Goal: Navigation & Orientation: Go to known website

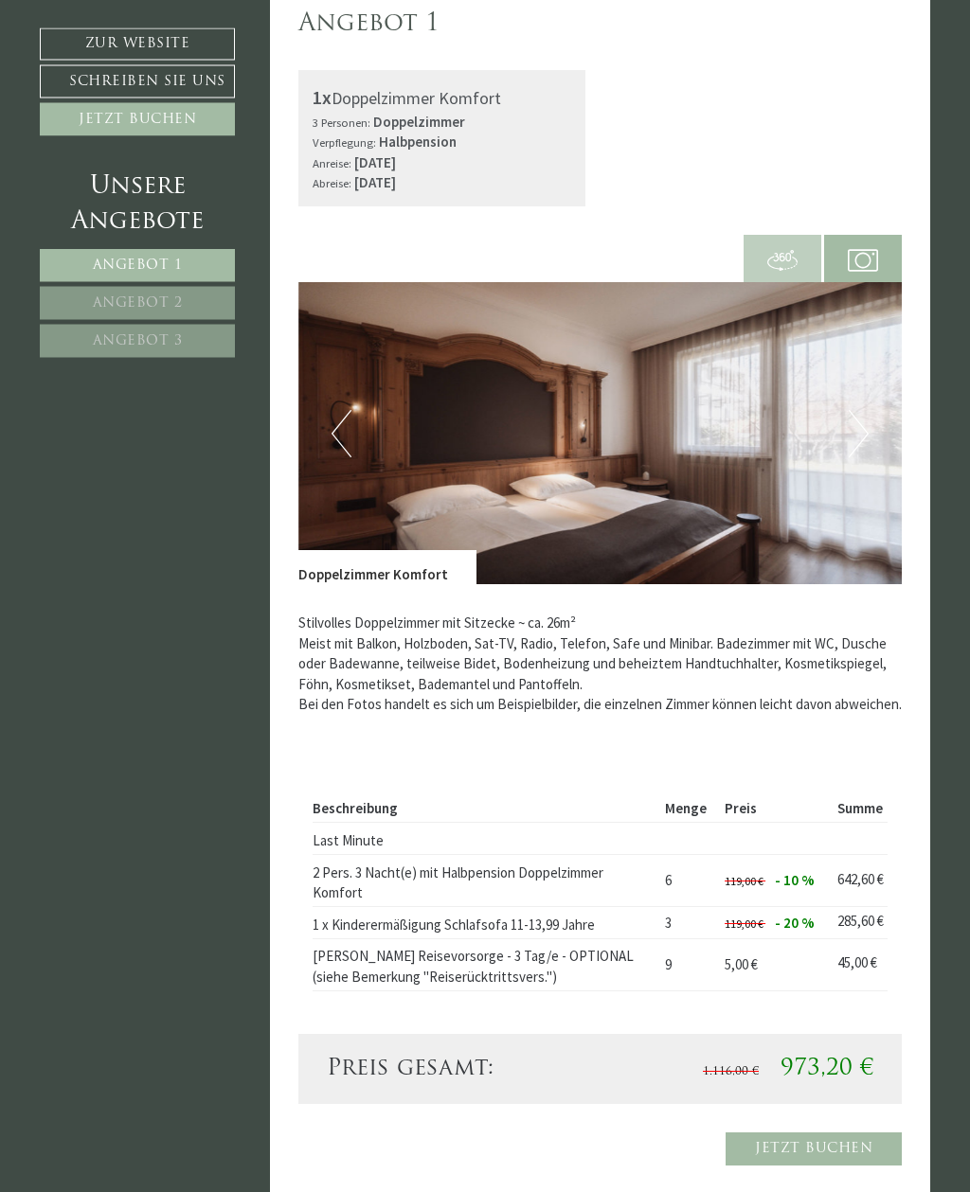
scroll to position [1051, 0]
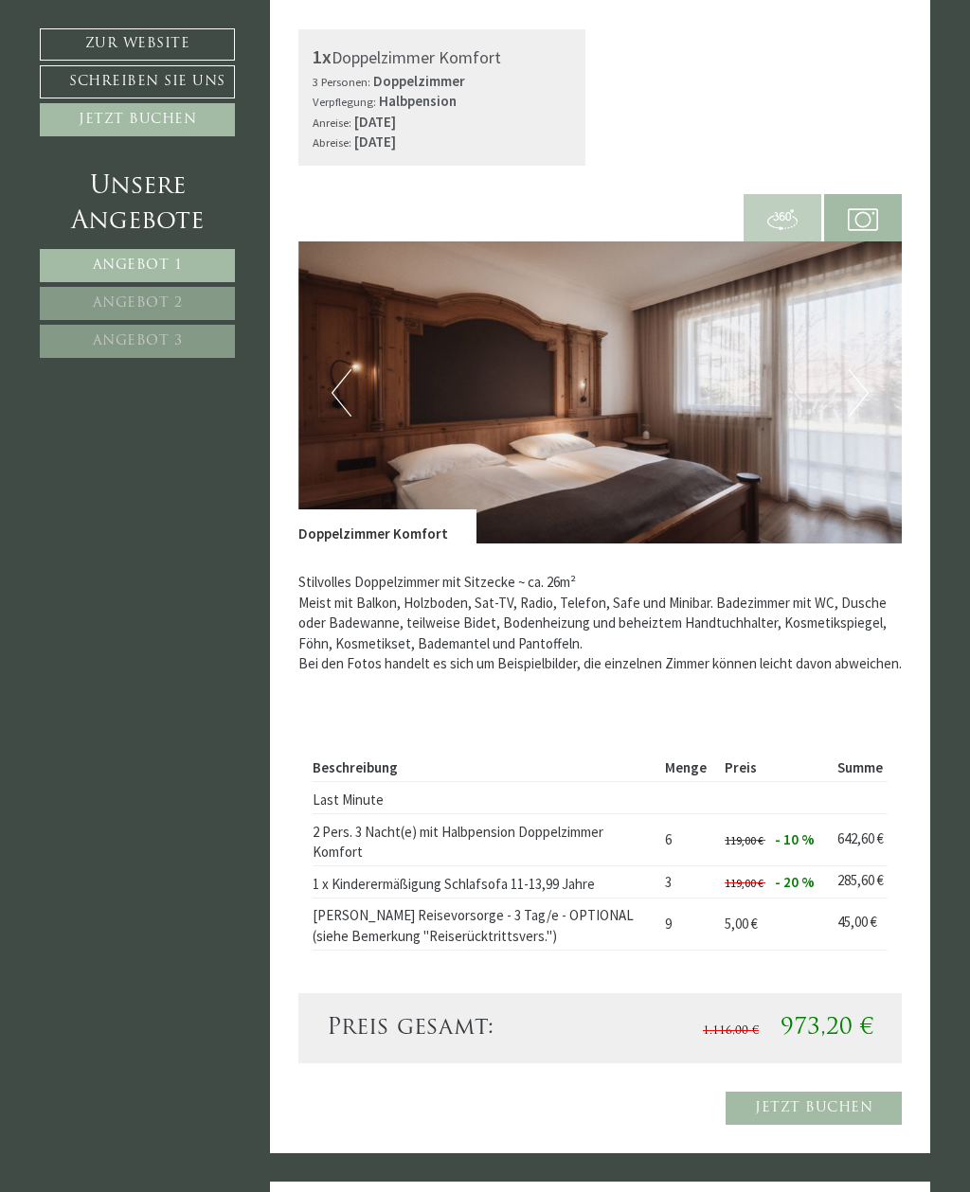
click at [855, 369] on button "Next" at bounding box center [858, 392] width 20 height 47
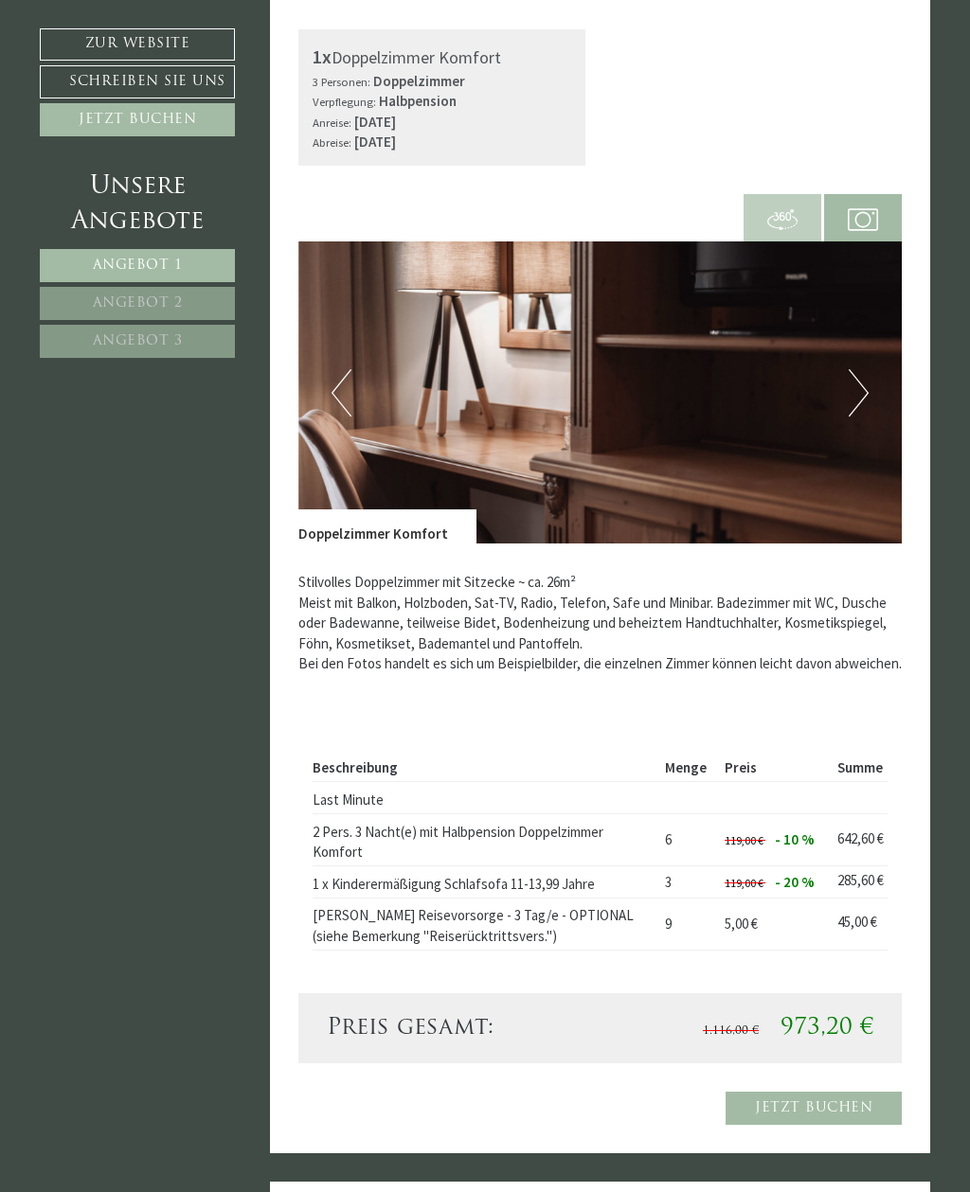
click at [853, 369] on button "Next" at bounding box center [858, 392] width 20 height 47
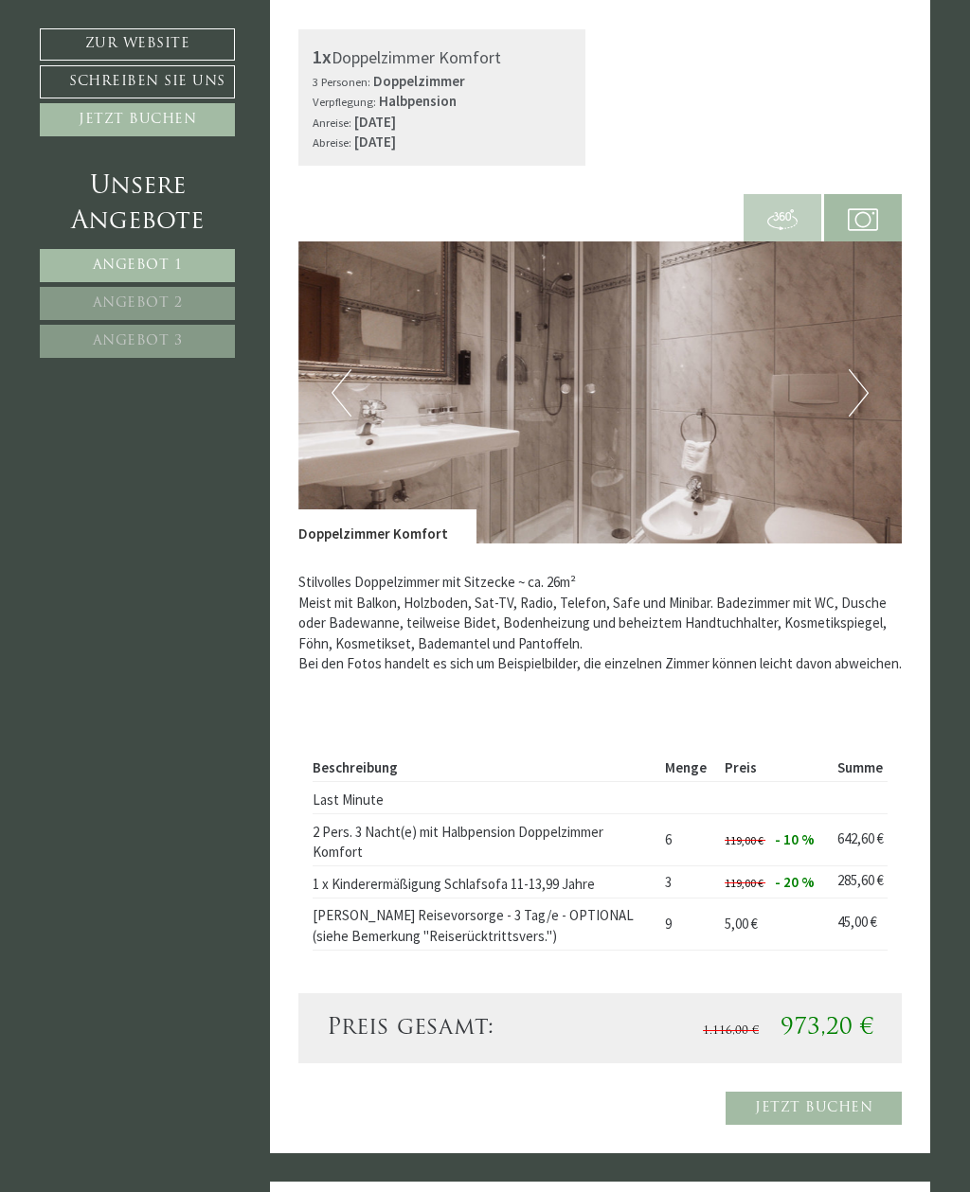
click at [865, 369] on button "Next" at bounding box center [858, 392] width 20 height 47
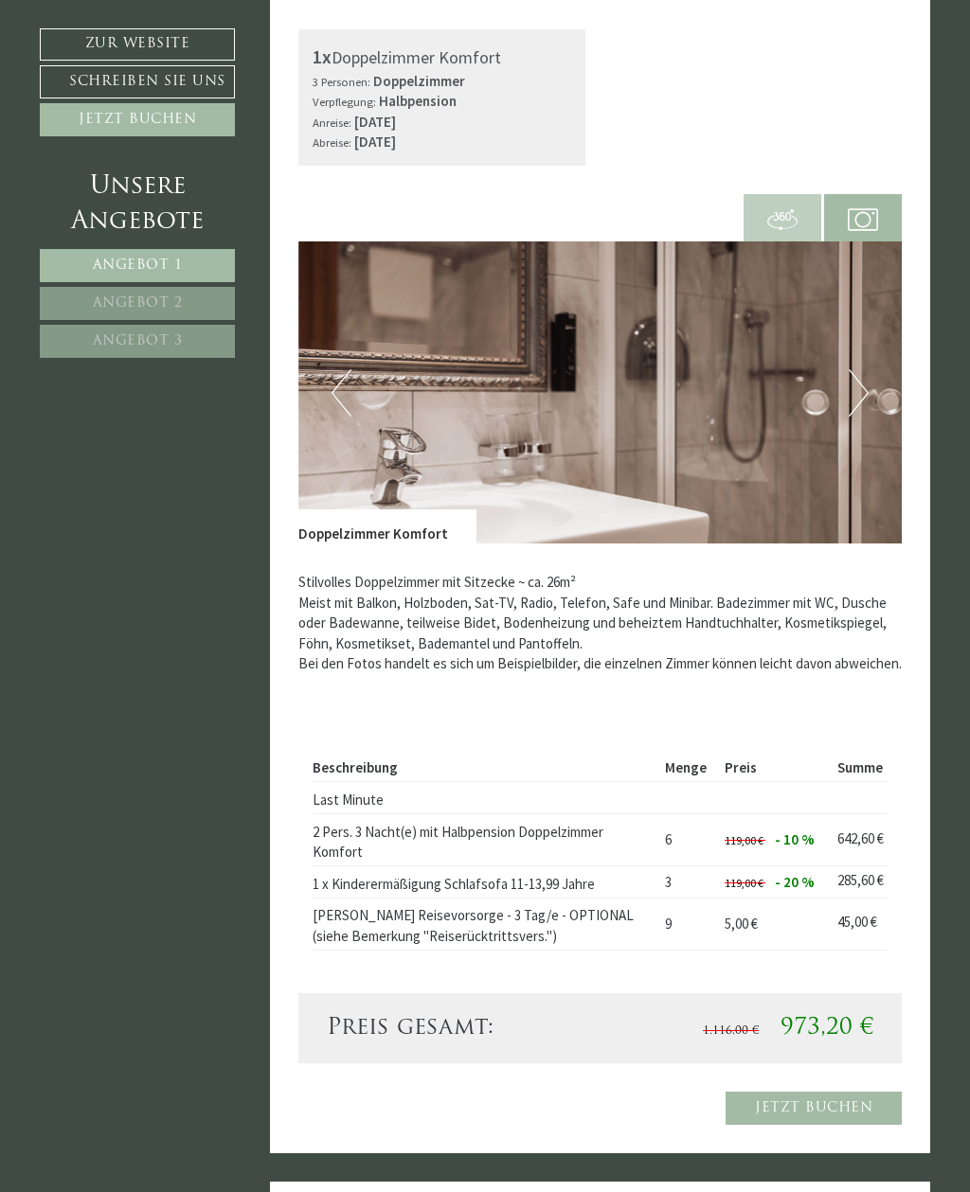
click at [883, 348] on img at bounding box center [600, 392] width 604 height 302
click at [863, 369] on button "Next" at bounding box center [858, 392] width 20 height 47
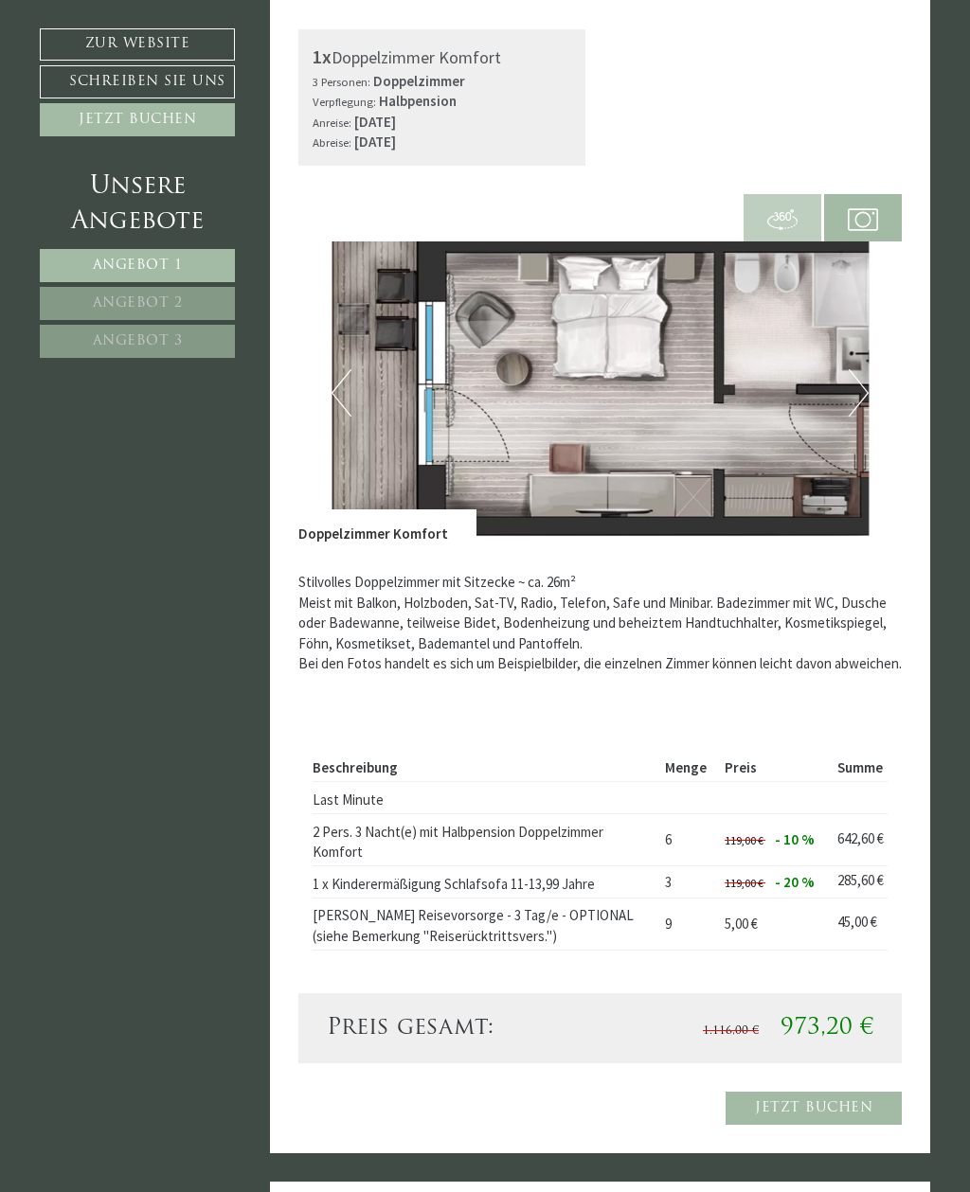
click at [864, 369] on button "Next" at bounding box center [858, 392] width 20 height 47
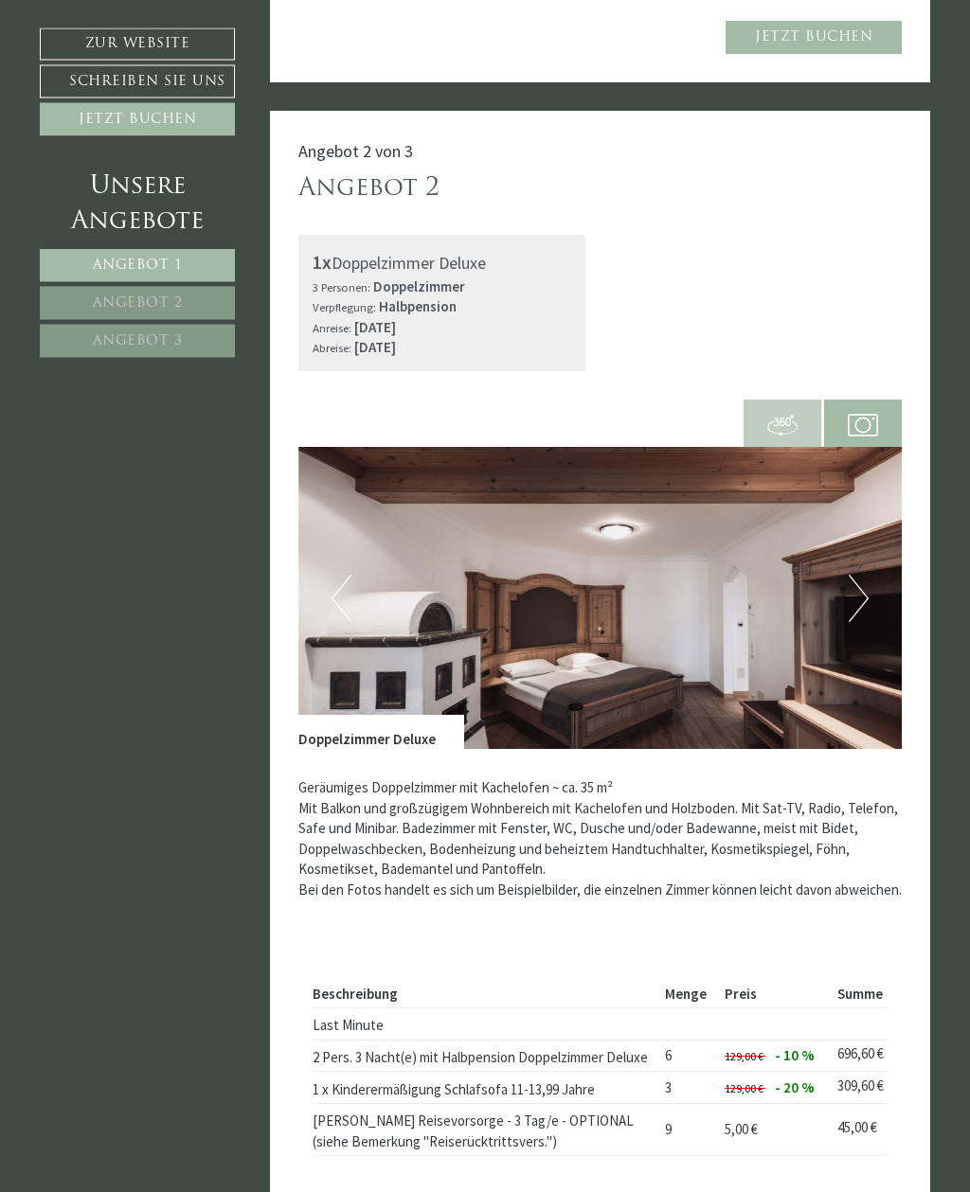
scroll to position [2122, 0]
click at [864, 575] on button "Next" at bounding box center [858, 598] width 20 height 47
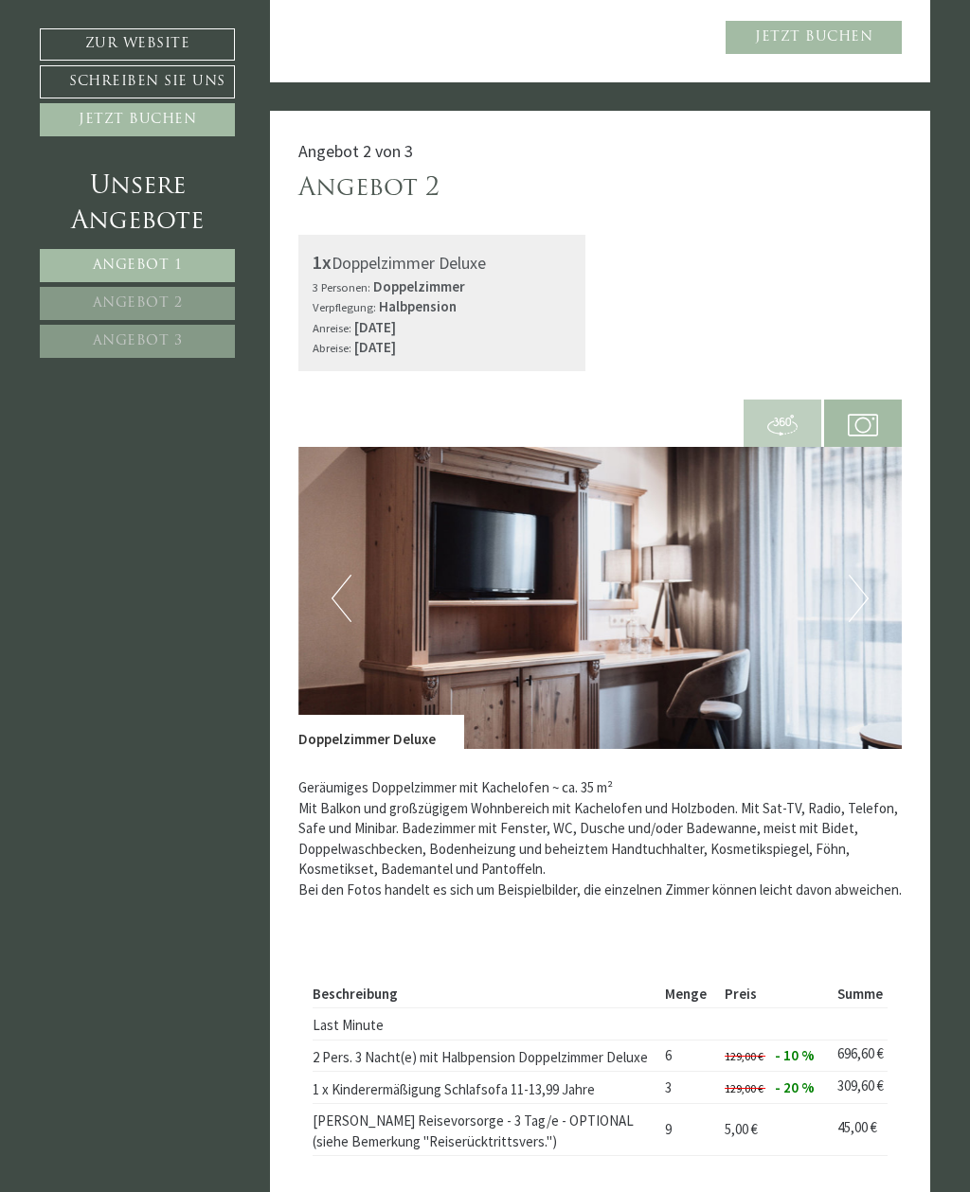
click at [854, 575] on button "Next" at bounding box center [858, 598] width 20 height 47
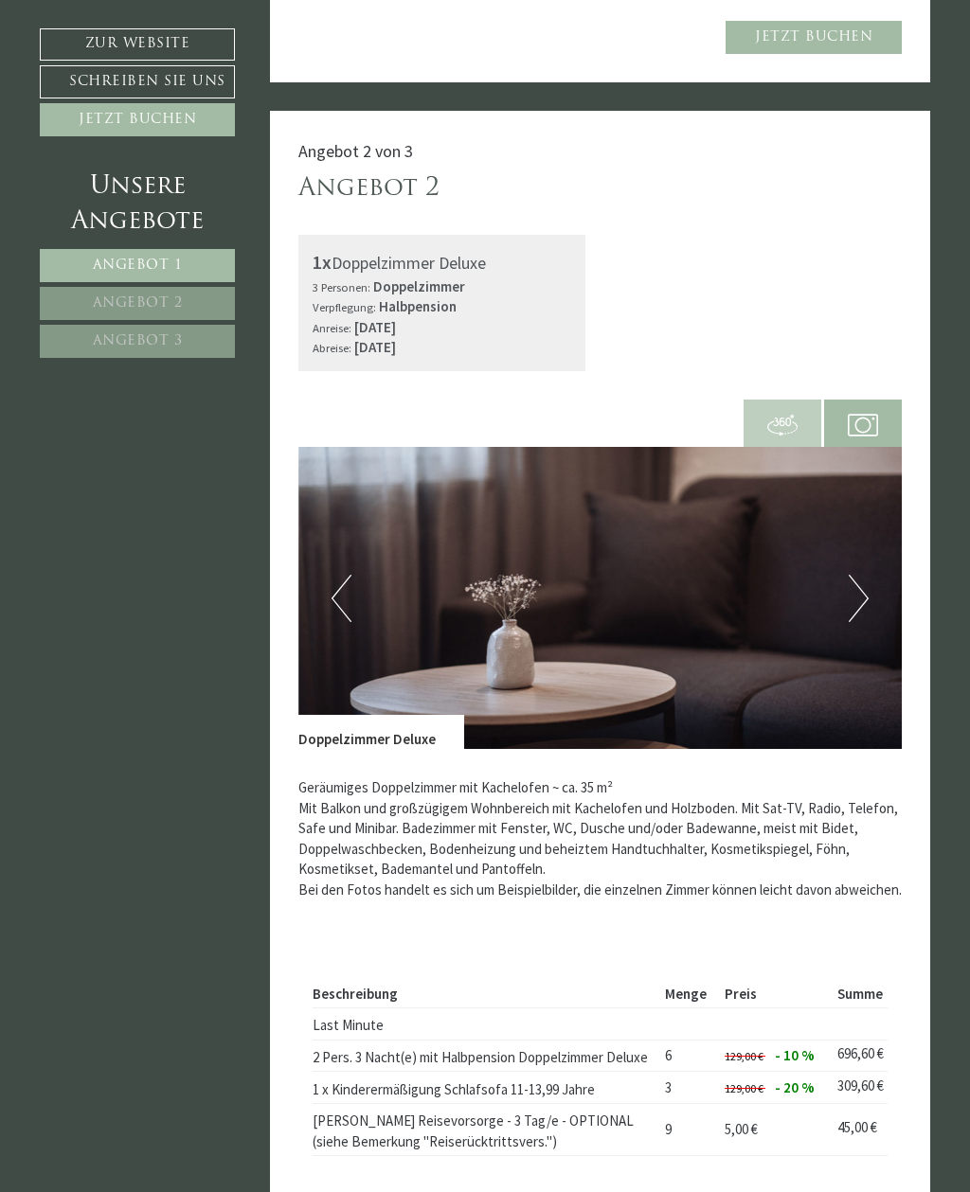
click at [859, 575] on button "Next" at bounding box center [858, 598] width 20 height 47
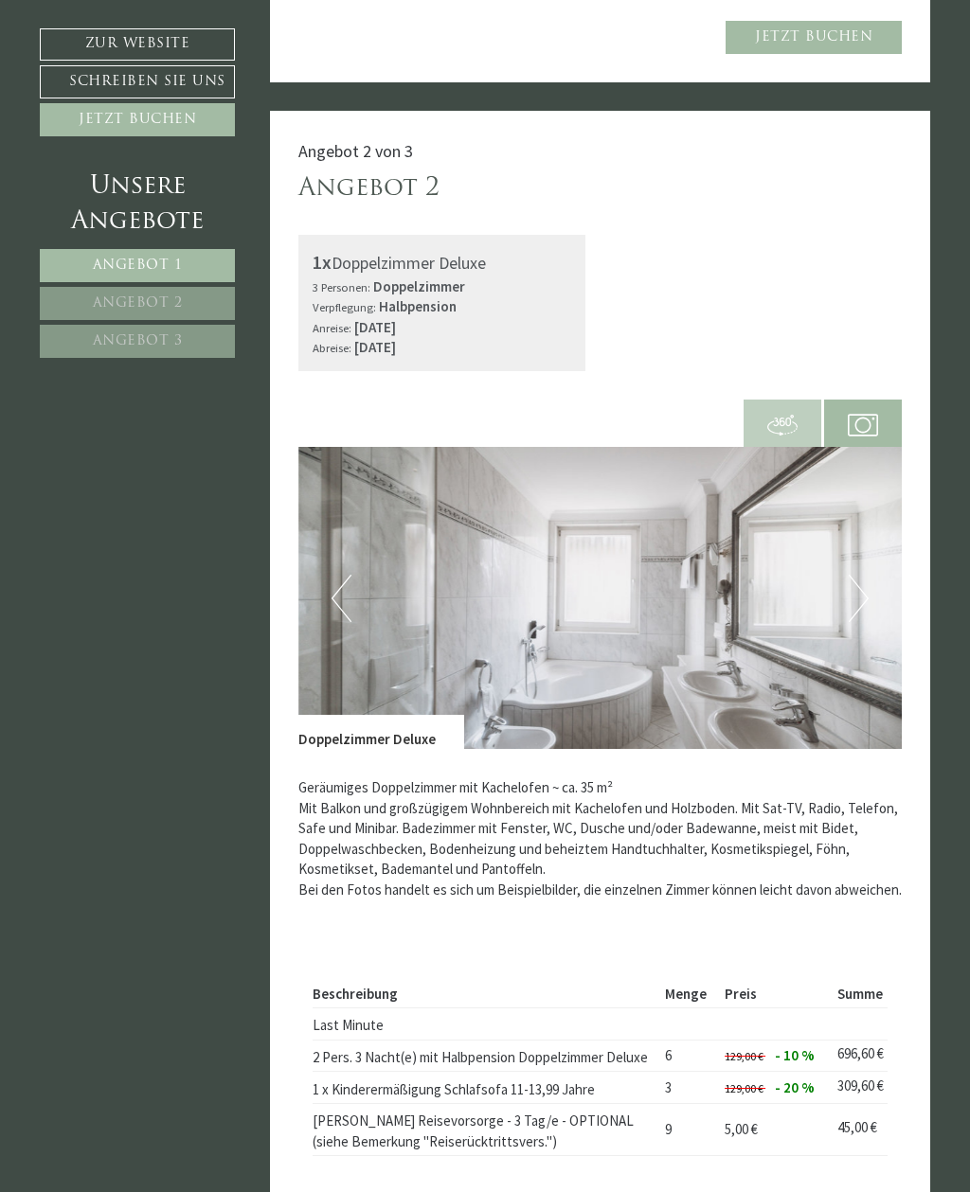
click at [851, 576] on button "Next" at bounding box center [858, 598] width 20 height 47
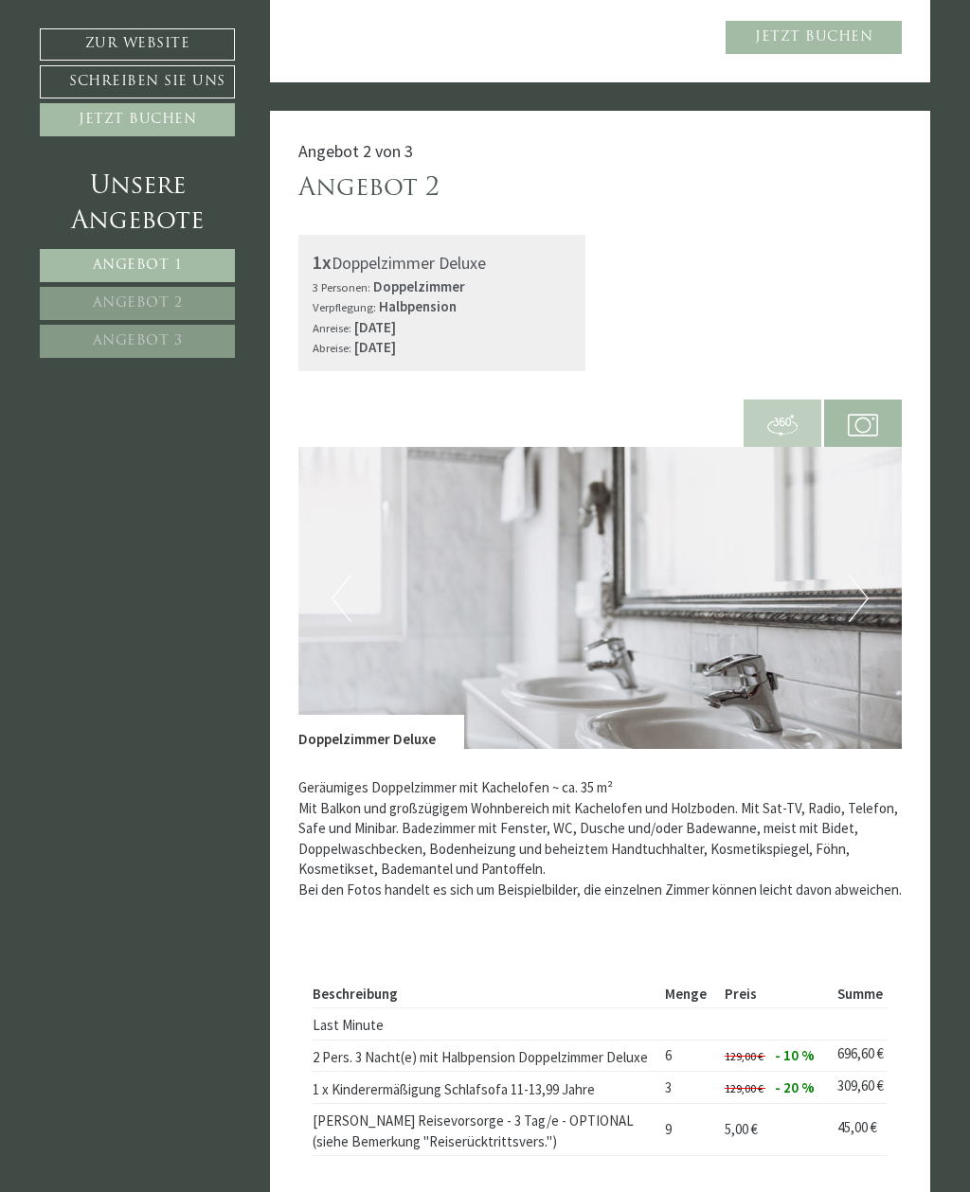
click at [865, 575] on button "Next" at bounding box center [858, 598] width 20 height 47
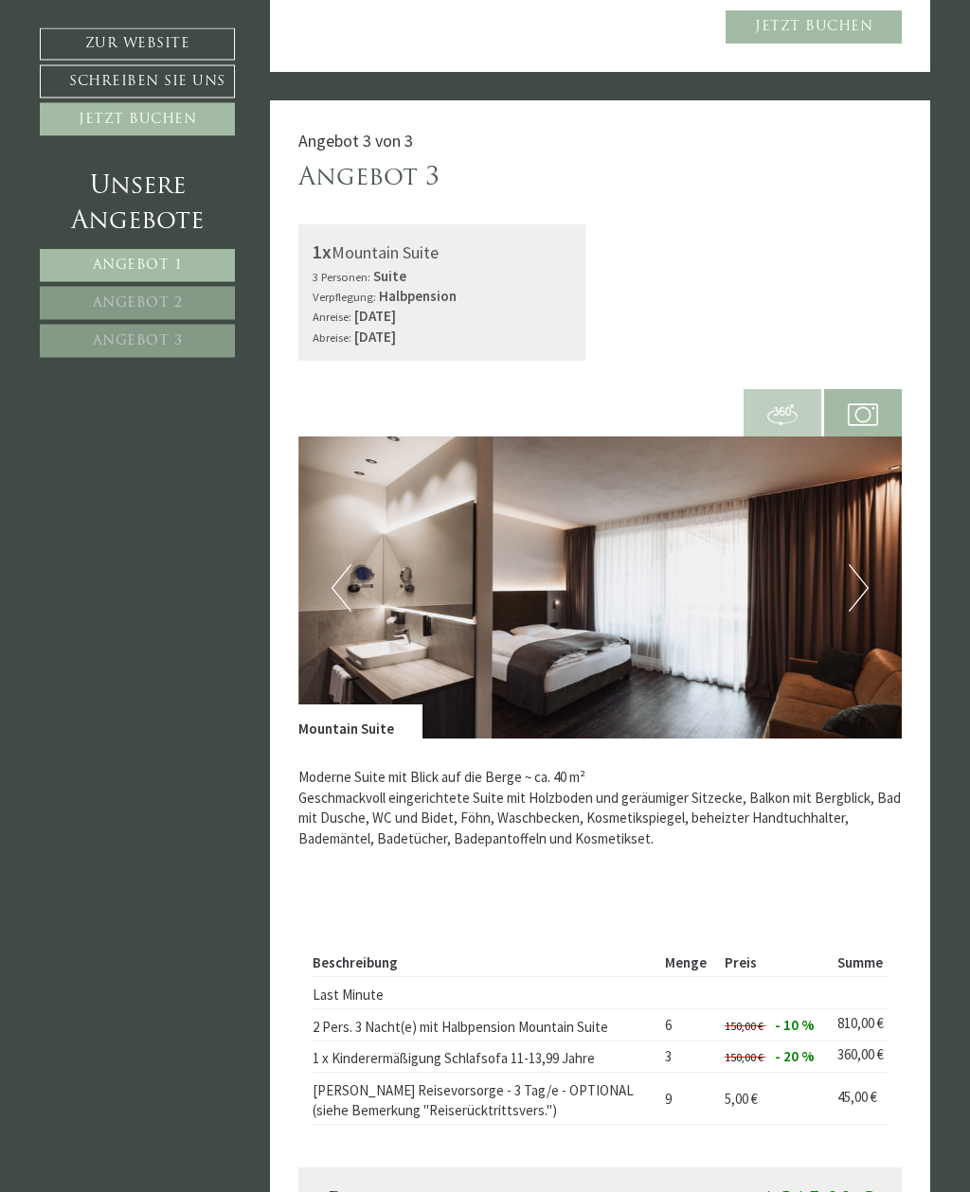
scroll to position [3408, 0]
click at [863, 576] on button "Next" at bounding box center [858, 587] width 20 height 47
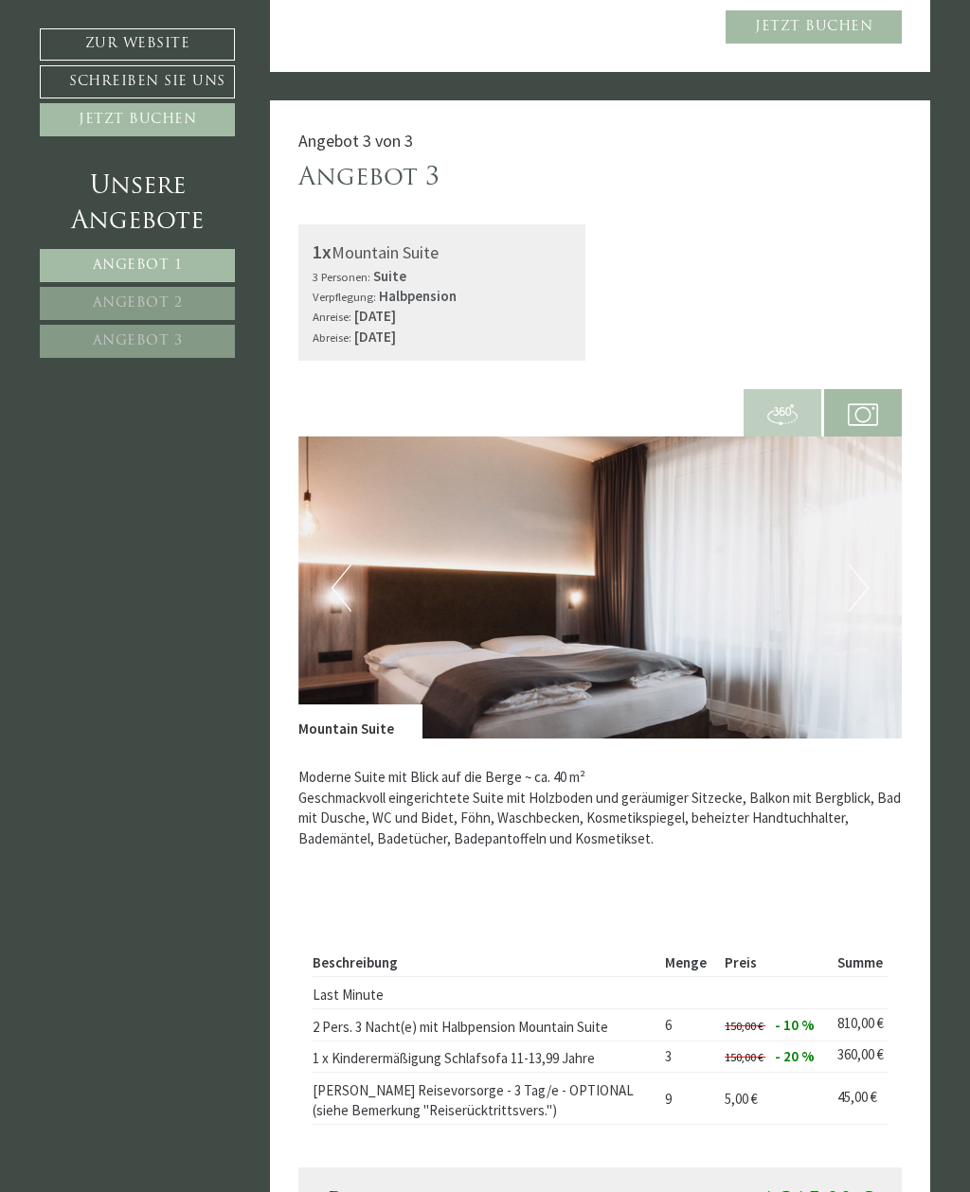
click at [882, 563] on img at bounding box center [600, 587] width 604 height 302
click at [877, 557] on img at bounding box center [600, 587] width 604 height 302
click at [853, 585] on button "Next" at bounding box center [858, 587] width 20 height 47
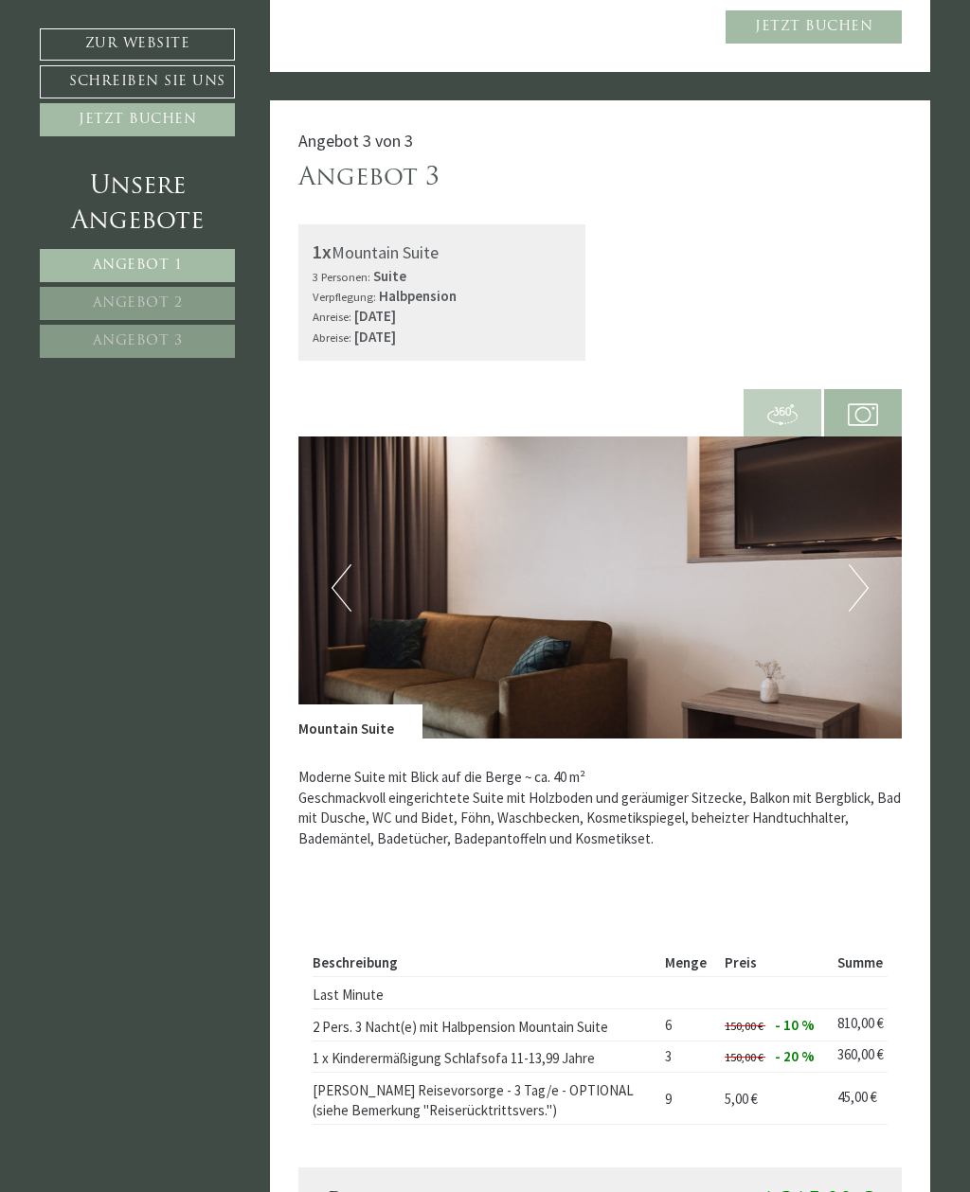
click at [848, 592] on img at bounding box center [600, 587] width 604 height 302
click at [860, 578] on button "Next" at bounding box center [858, 587] width 20 height 47
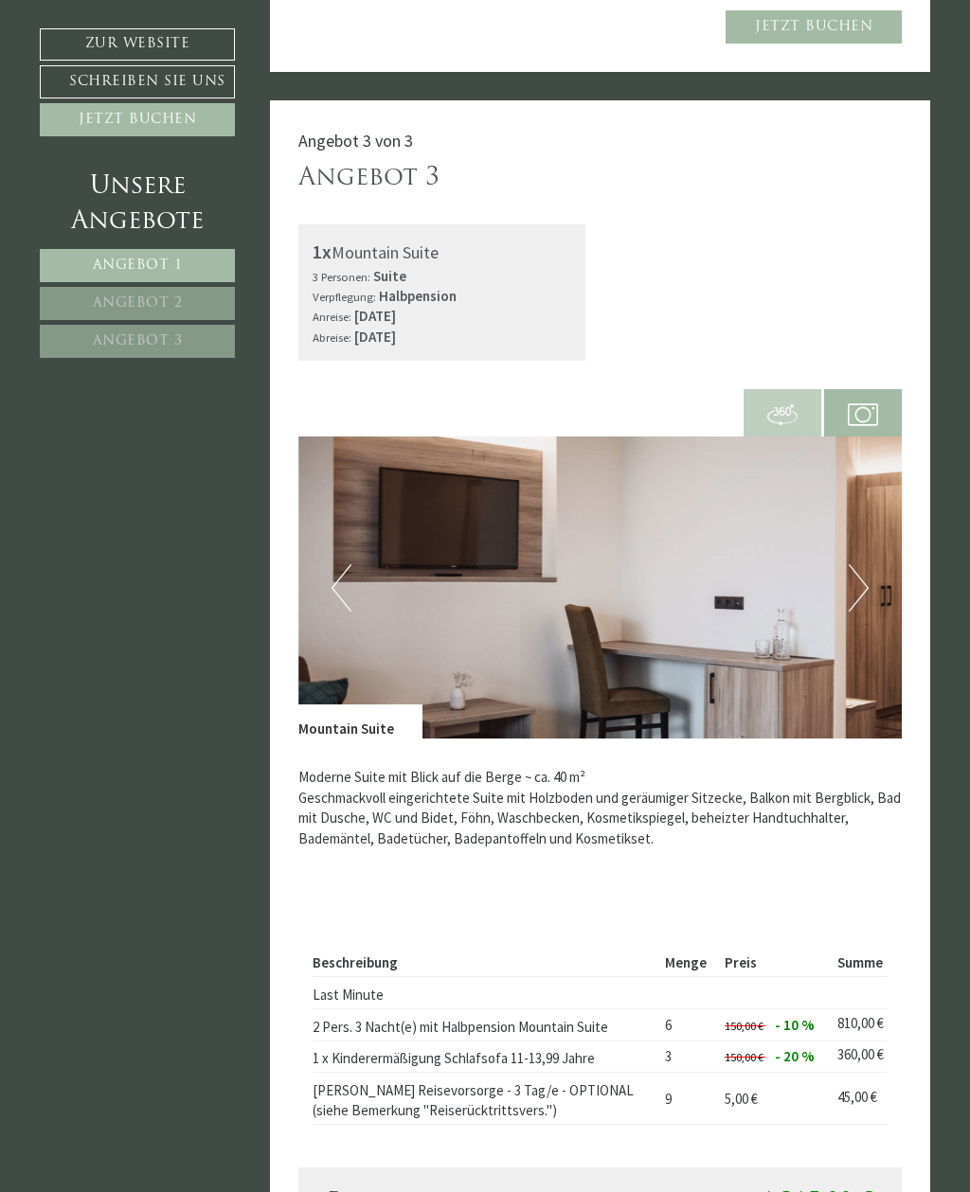
click at [863, 570] on button "Next" at bounding box center [858, 587] width 20 height 47
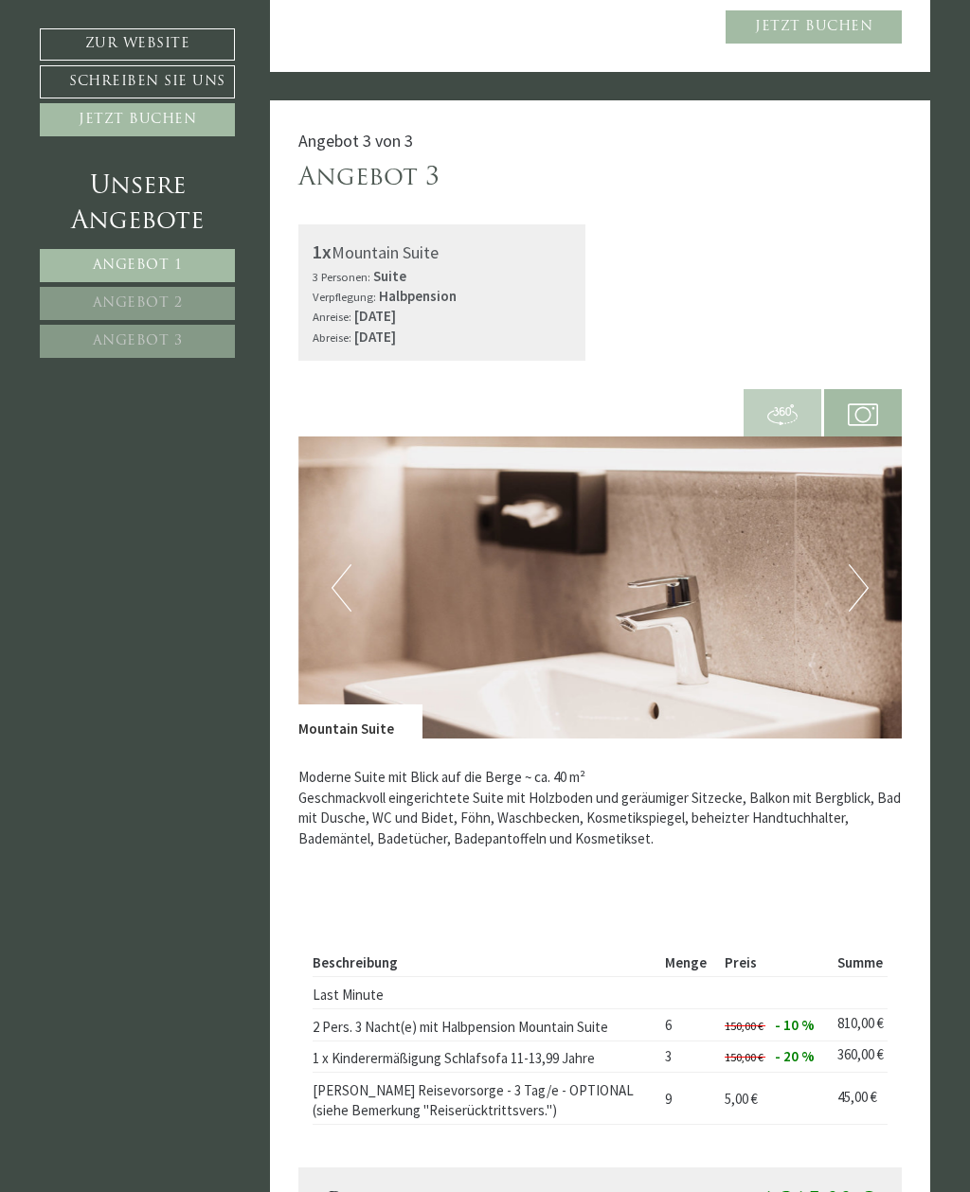
click at [861, 571] on button "Next" at bounding box center [858, 587] width 20 height 47
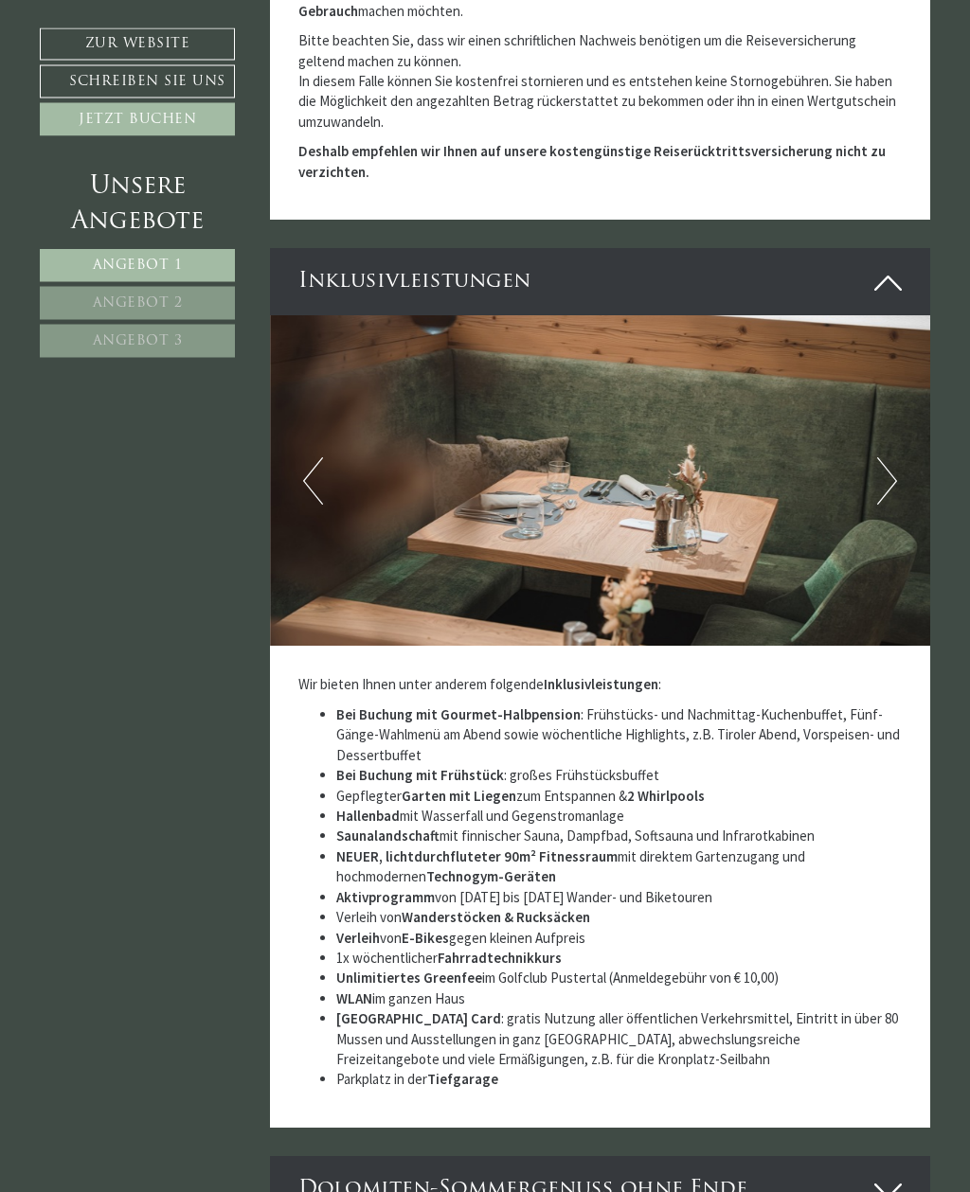
scroll to position [5156, 0]
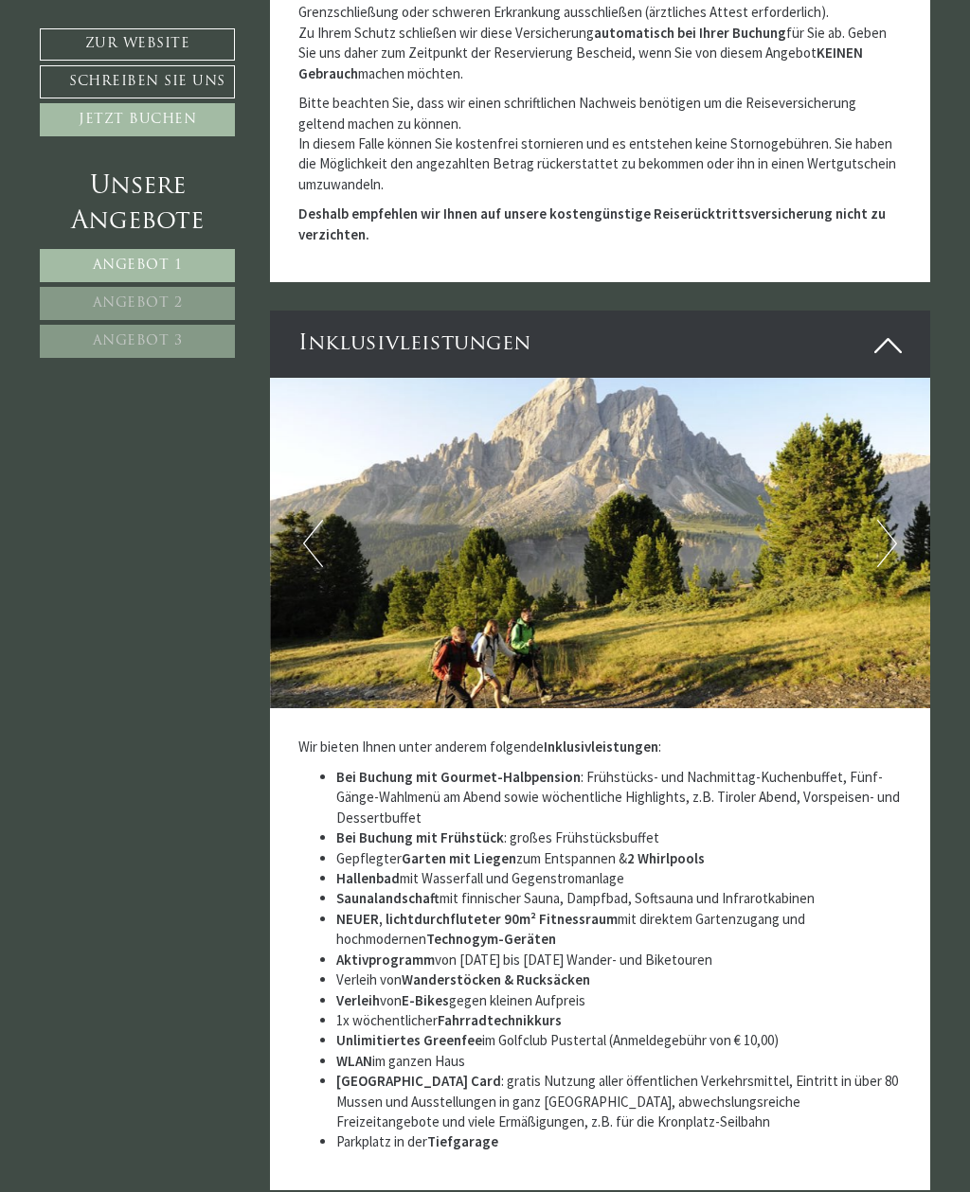
click at [886, 520] on button "Next" at bounding box center [887, 543] width 20 height 47
click at [883, 520] on button "Next" at bounding box center [887, 543] width 20 height 47
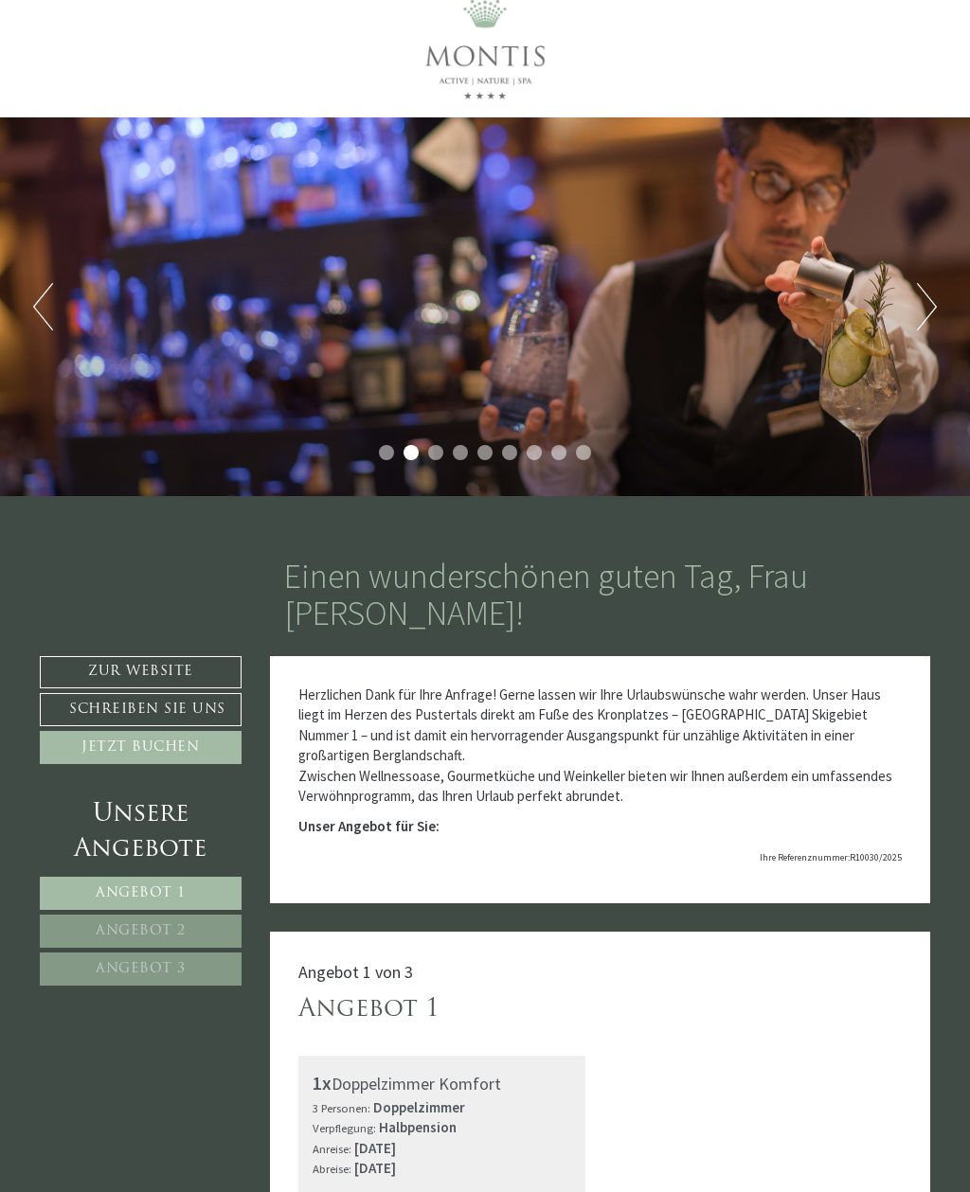
scroll to position [0, 0]
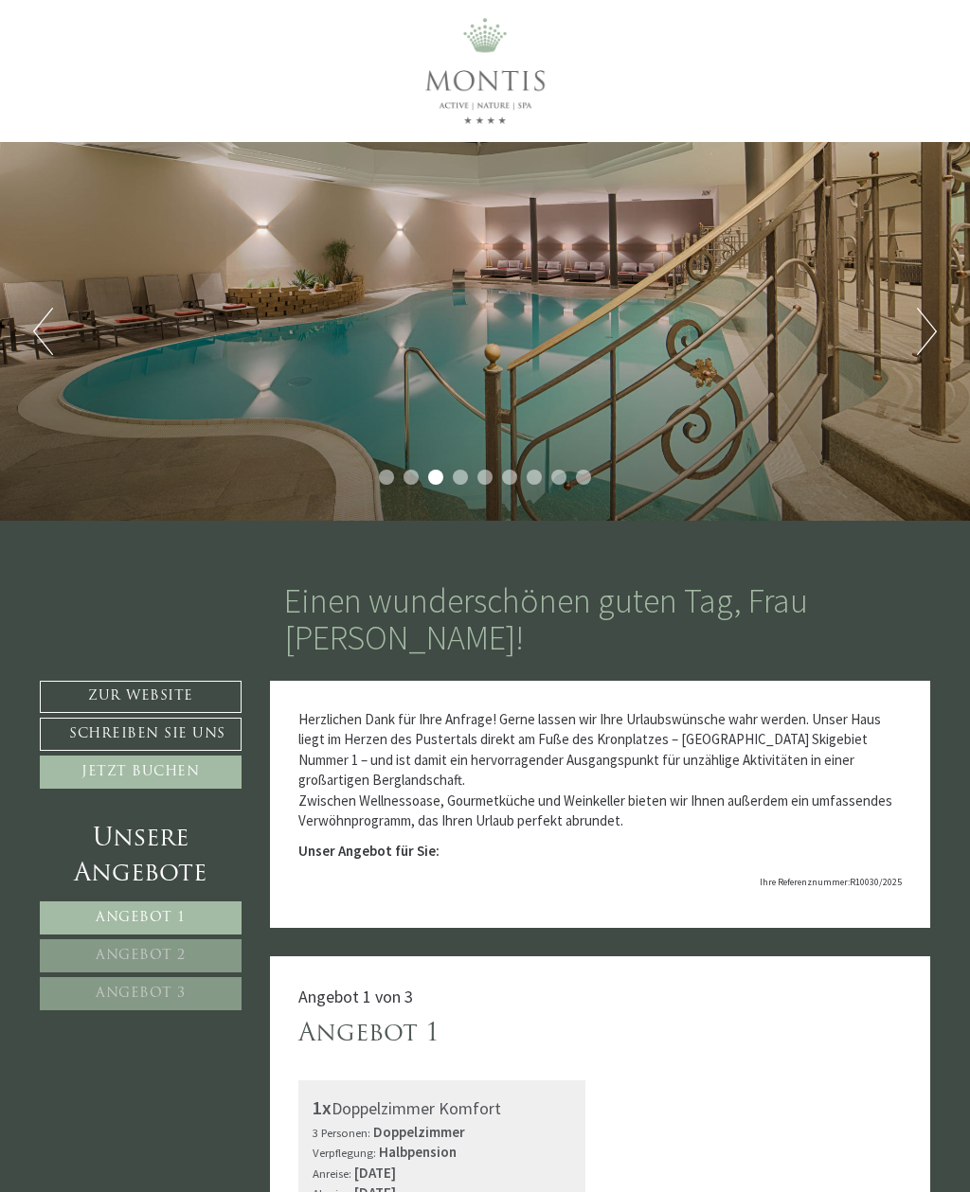
click at [925, 352] on button "Next" at bounding box center [926, 331] width 20 height 47
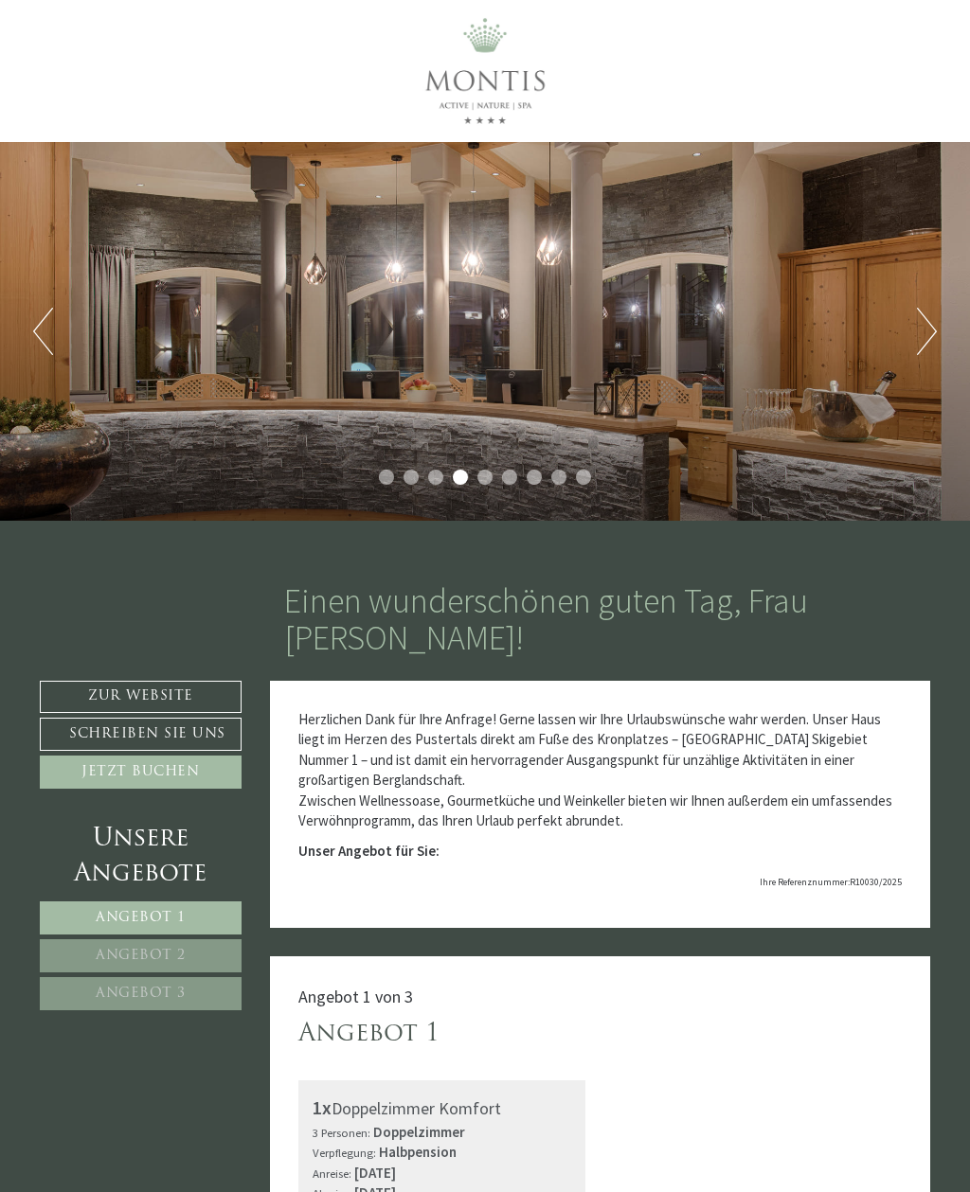
click at [922, 333] on button "Next" at bounding box center [926, 331] width 20 height 47
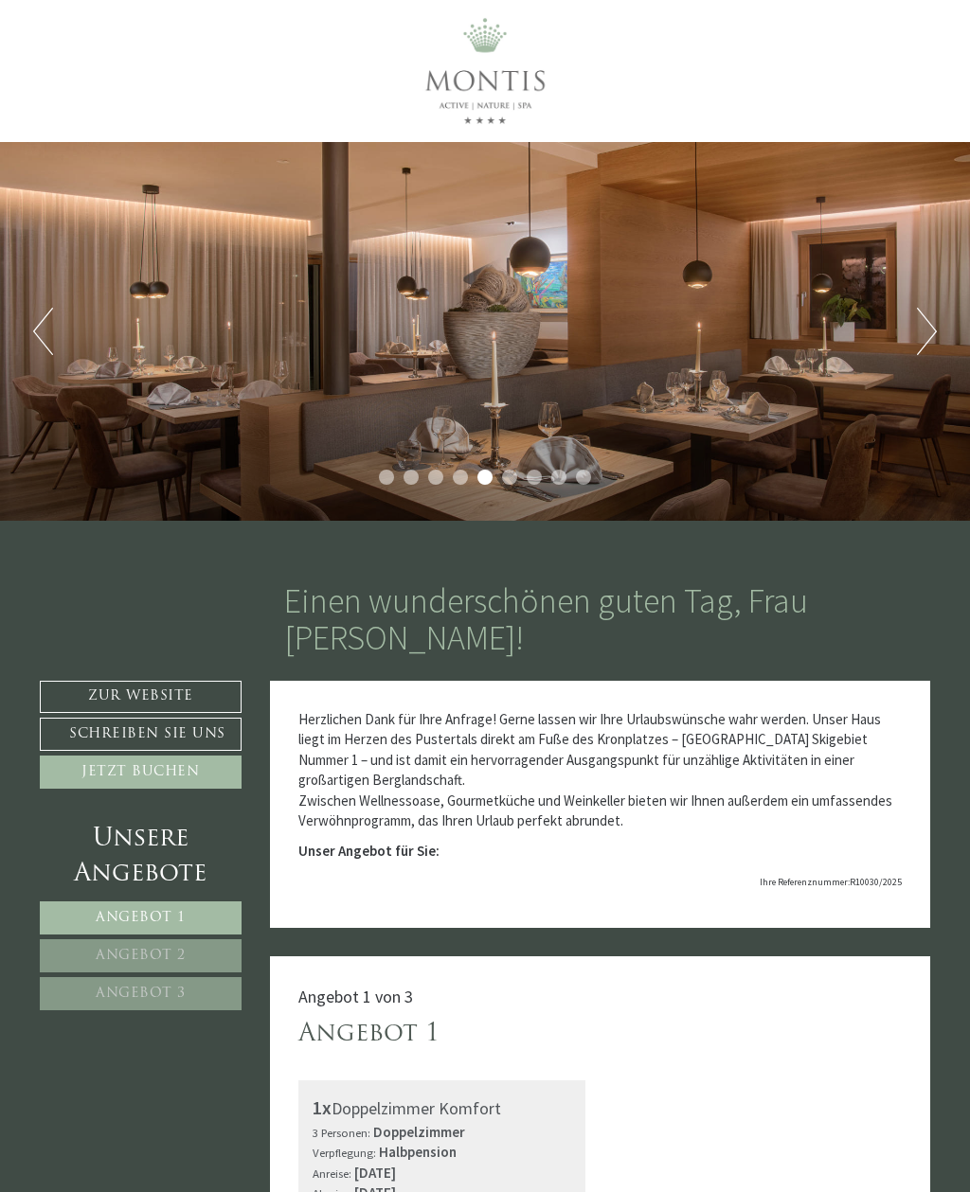
click at [927, 329] on button "Next" at bounding box center [926, 331] width 20 height 47
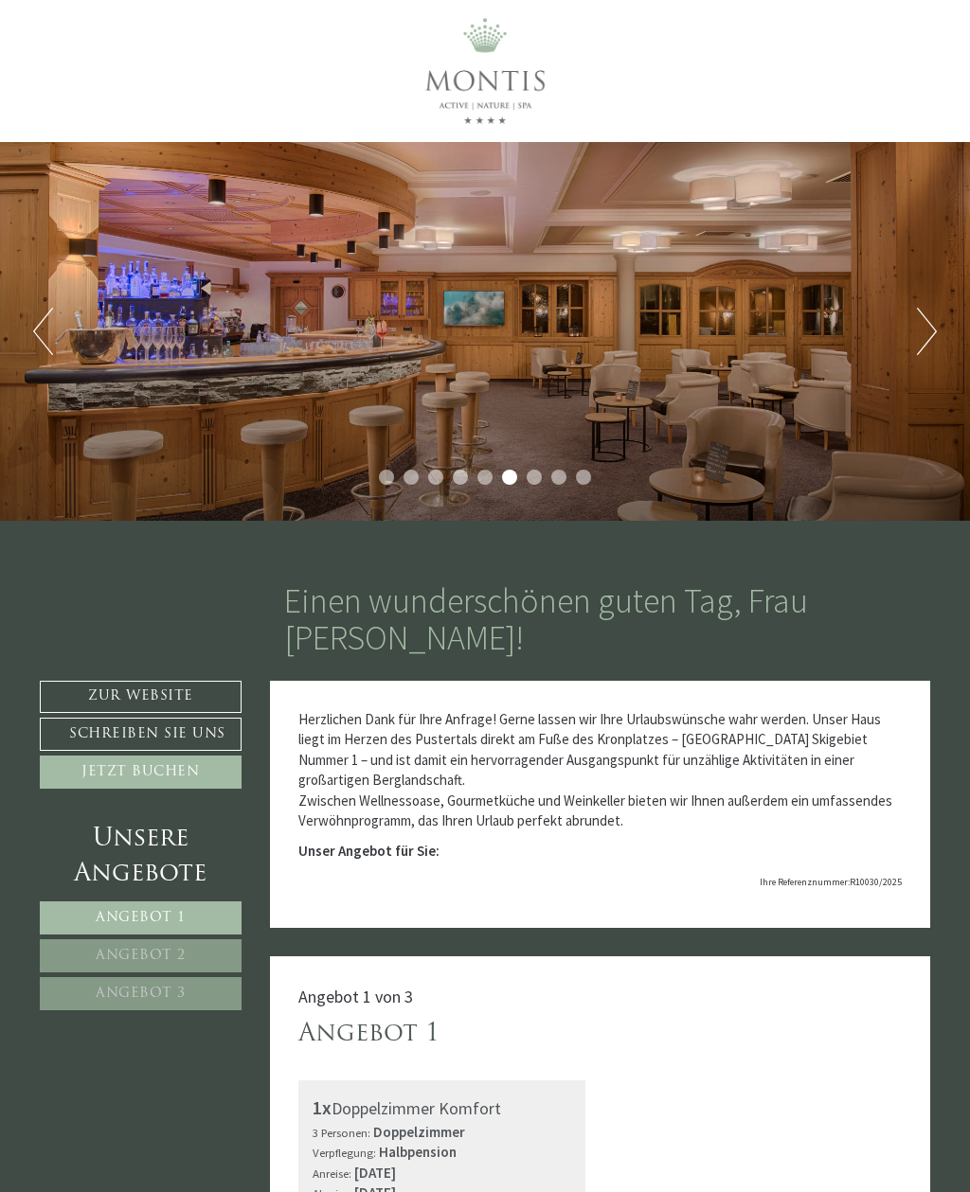
click at [922, 326] on button "Next" at bounding box center [926, 331] width 20 height 47
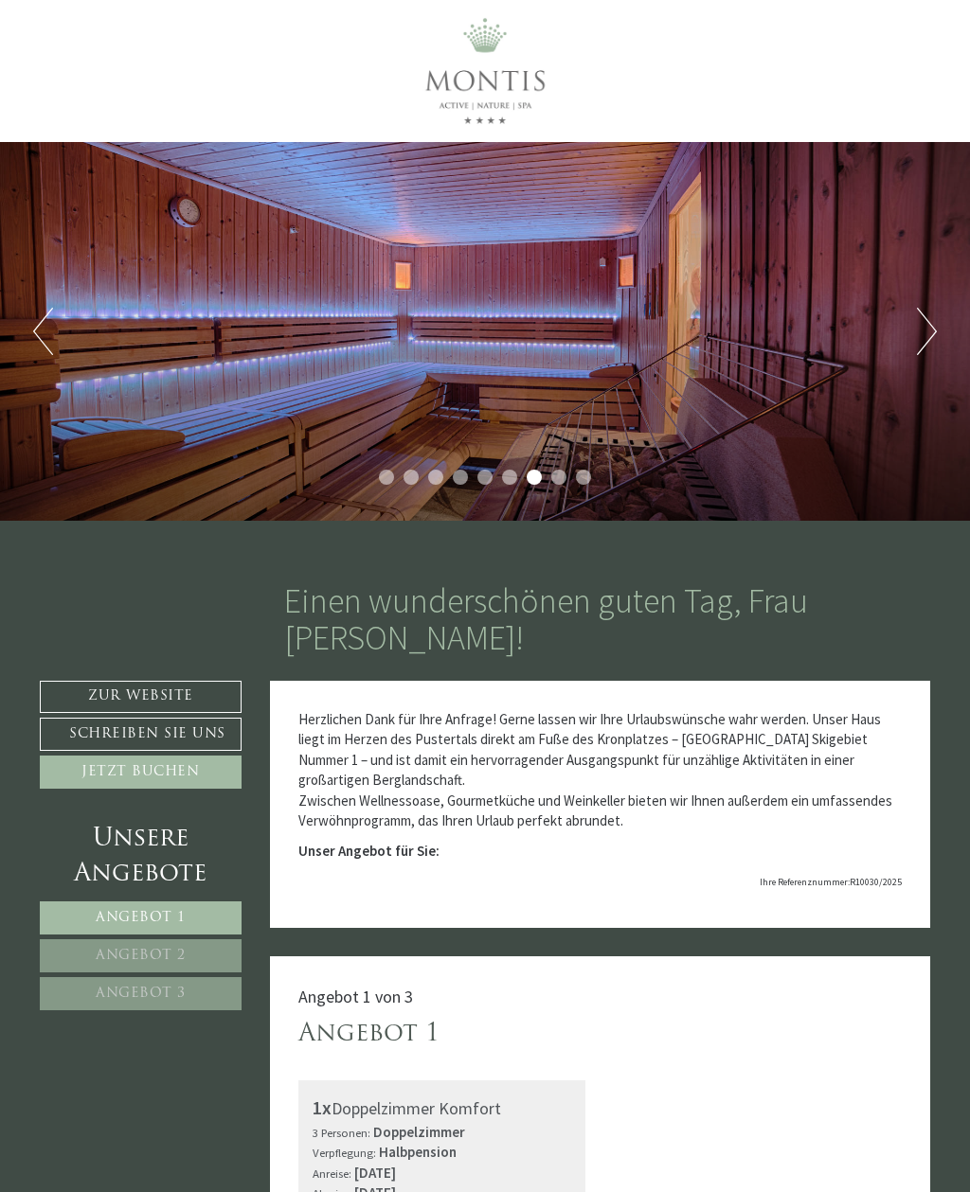
click at [933, 329] on button "Next" at bounding box center [926, 331] width 20 height 47
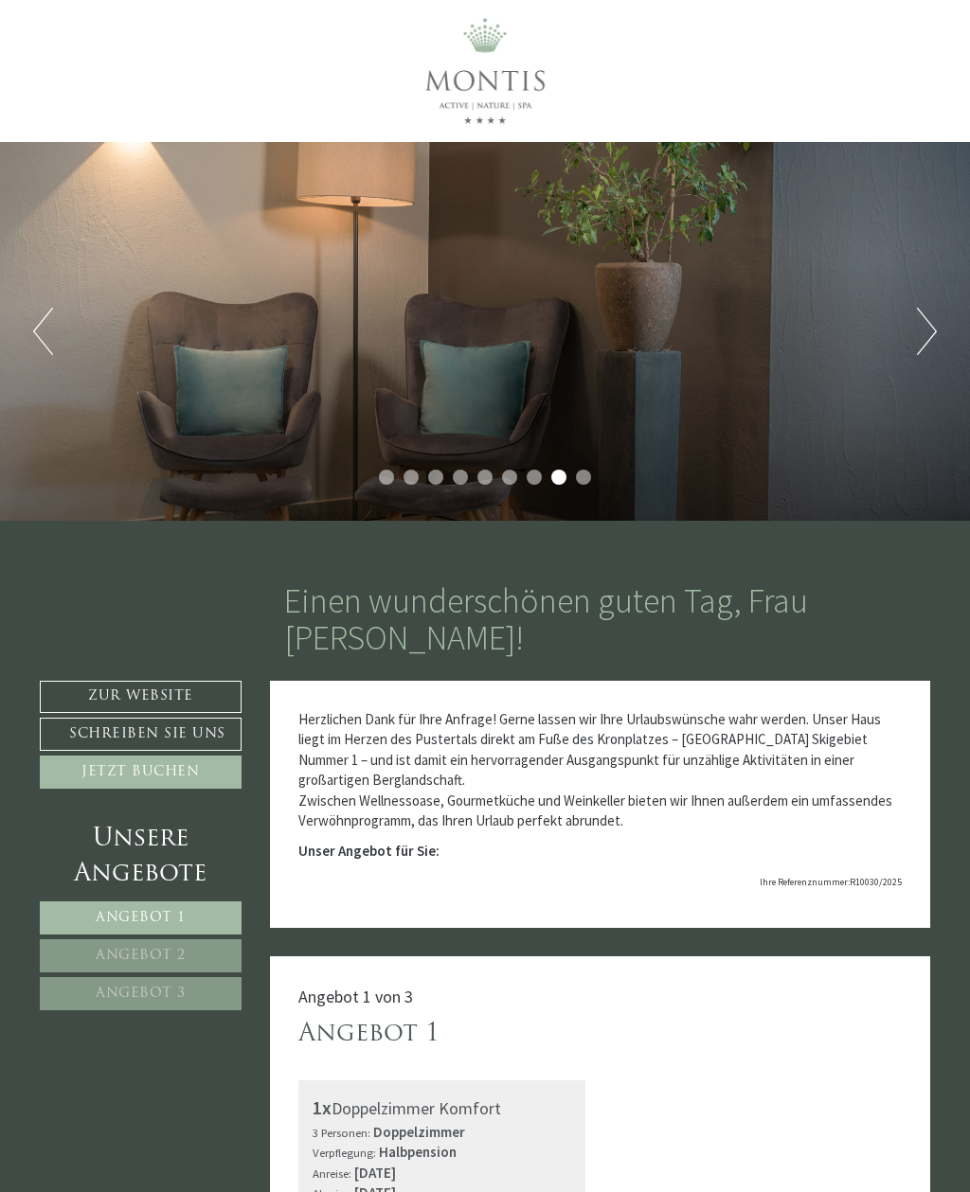
click at [928, 331] on button "Next" at bounding box center [926, 331] width 20 height 47
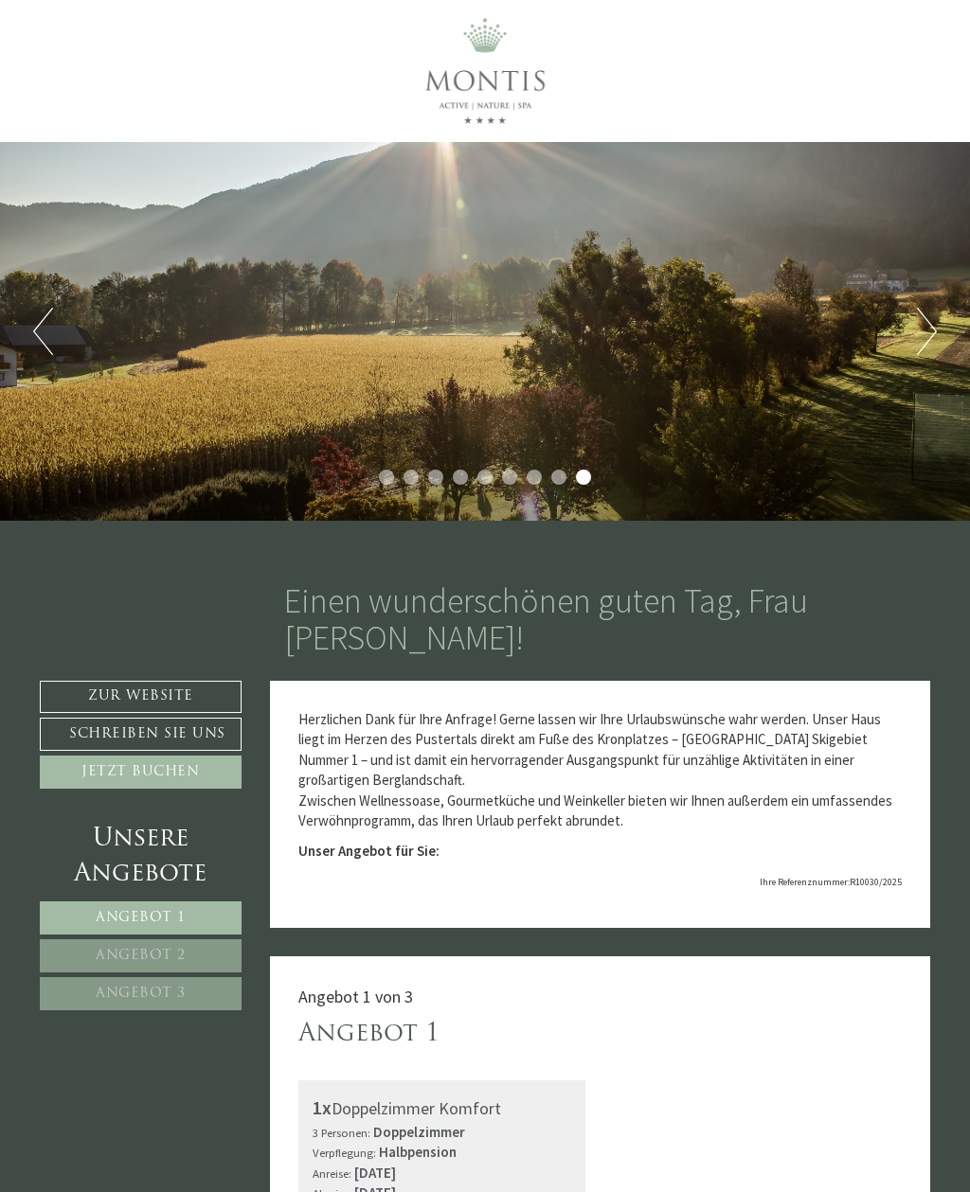
click at [919, 333] on button "Next" at bounding box center [926, 331] width 20 height 47
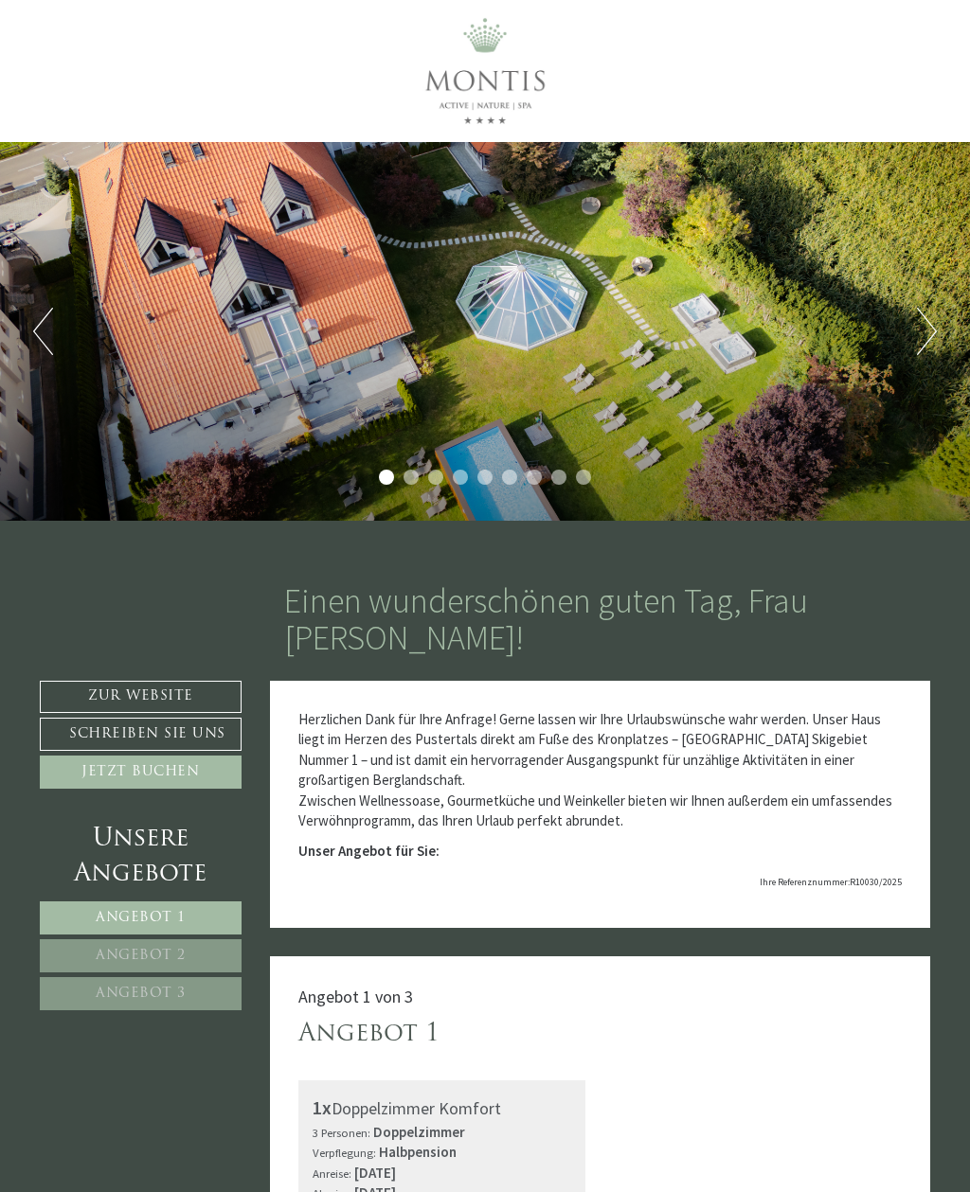
click at [194, 681] on link "Zur Website" at bounding box center [141, 697] width 202 height 32
